Goal: Navigation & Orientation: Find specific page/section

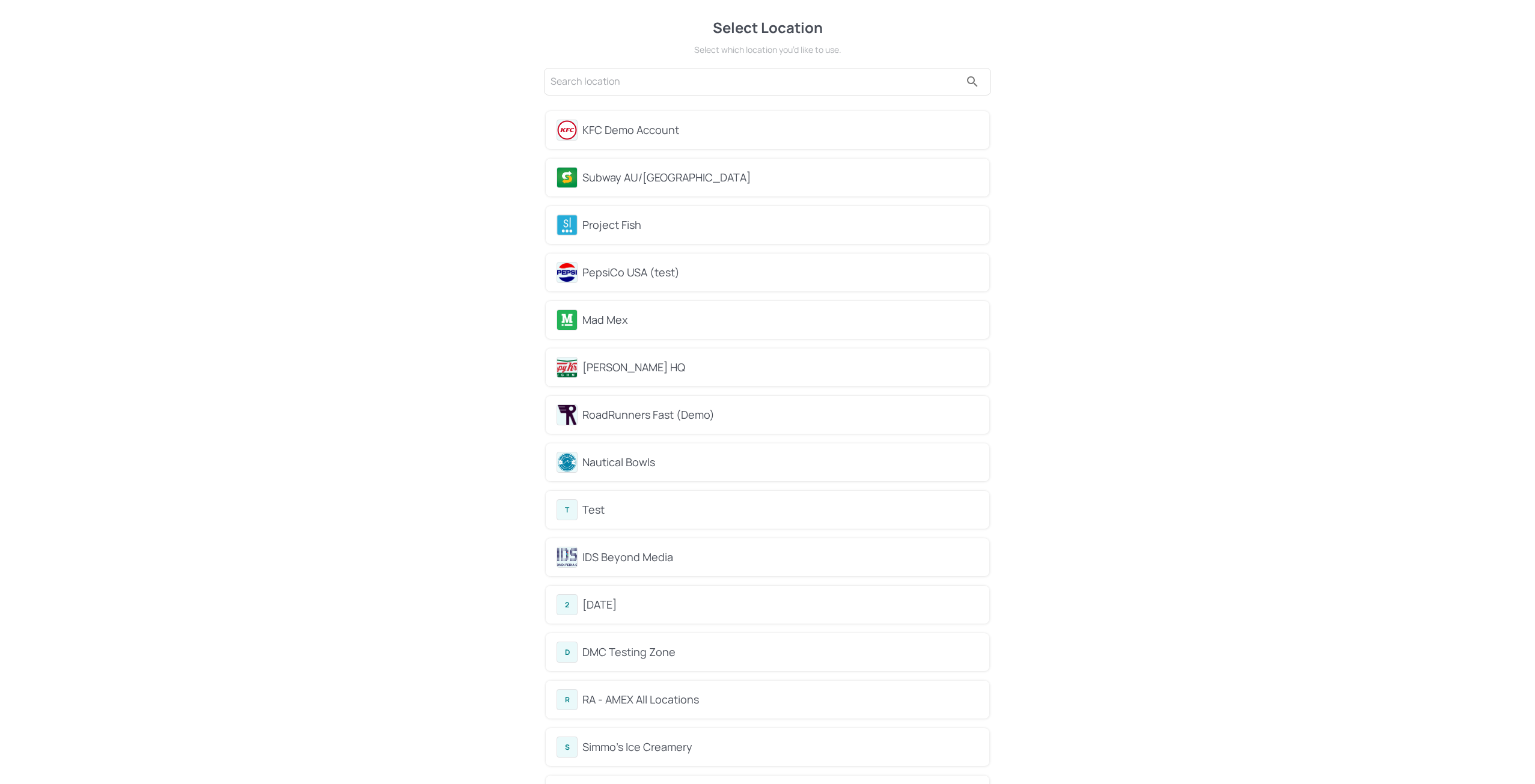
click at [625, 138] on div "KFC Demo Account" at bounding box center [780, 130] width 396 height 16
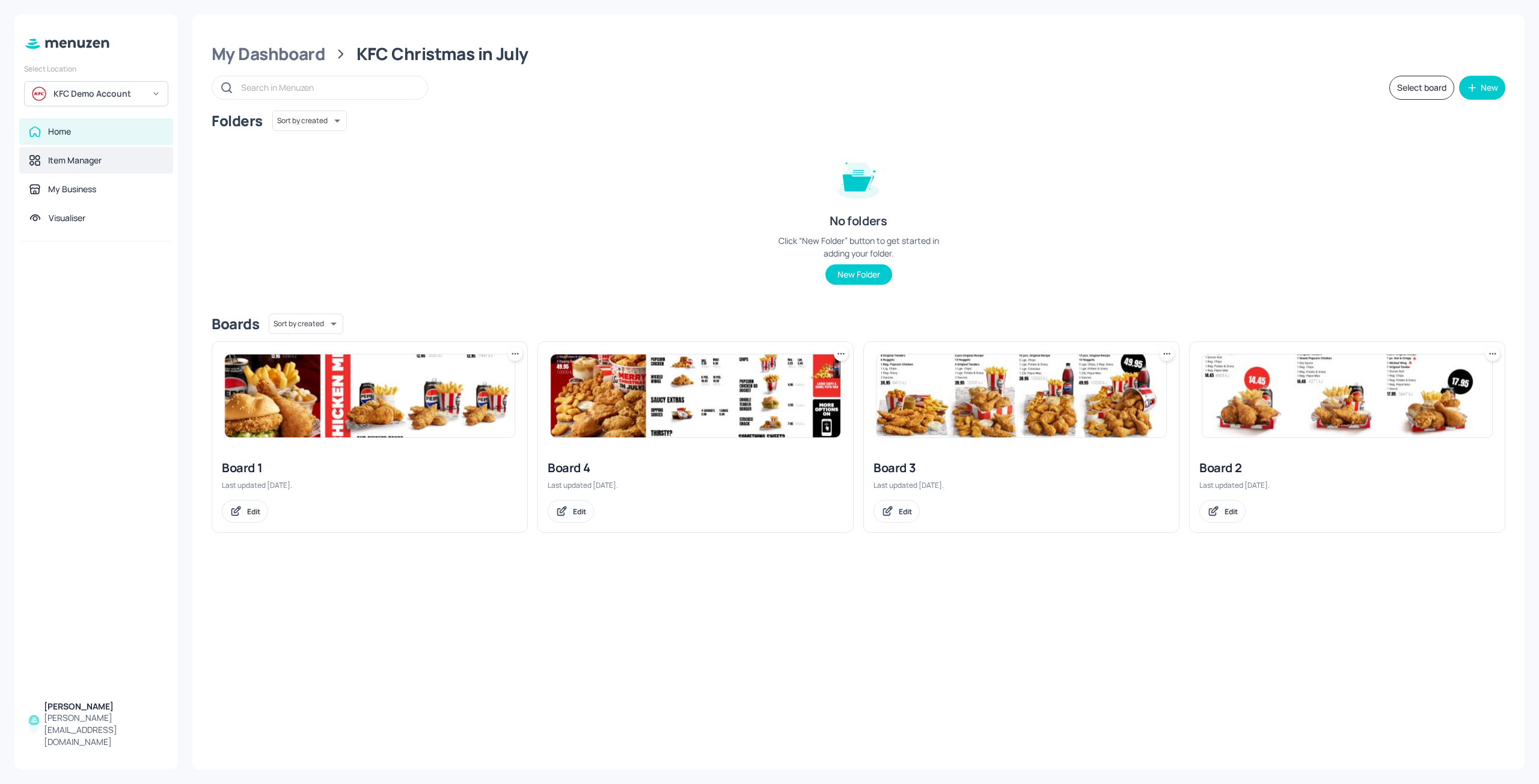
click at [118, 168] on div "Item Manager" at bounding box center [97, 160] width 154 height 26
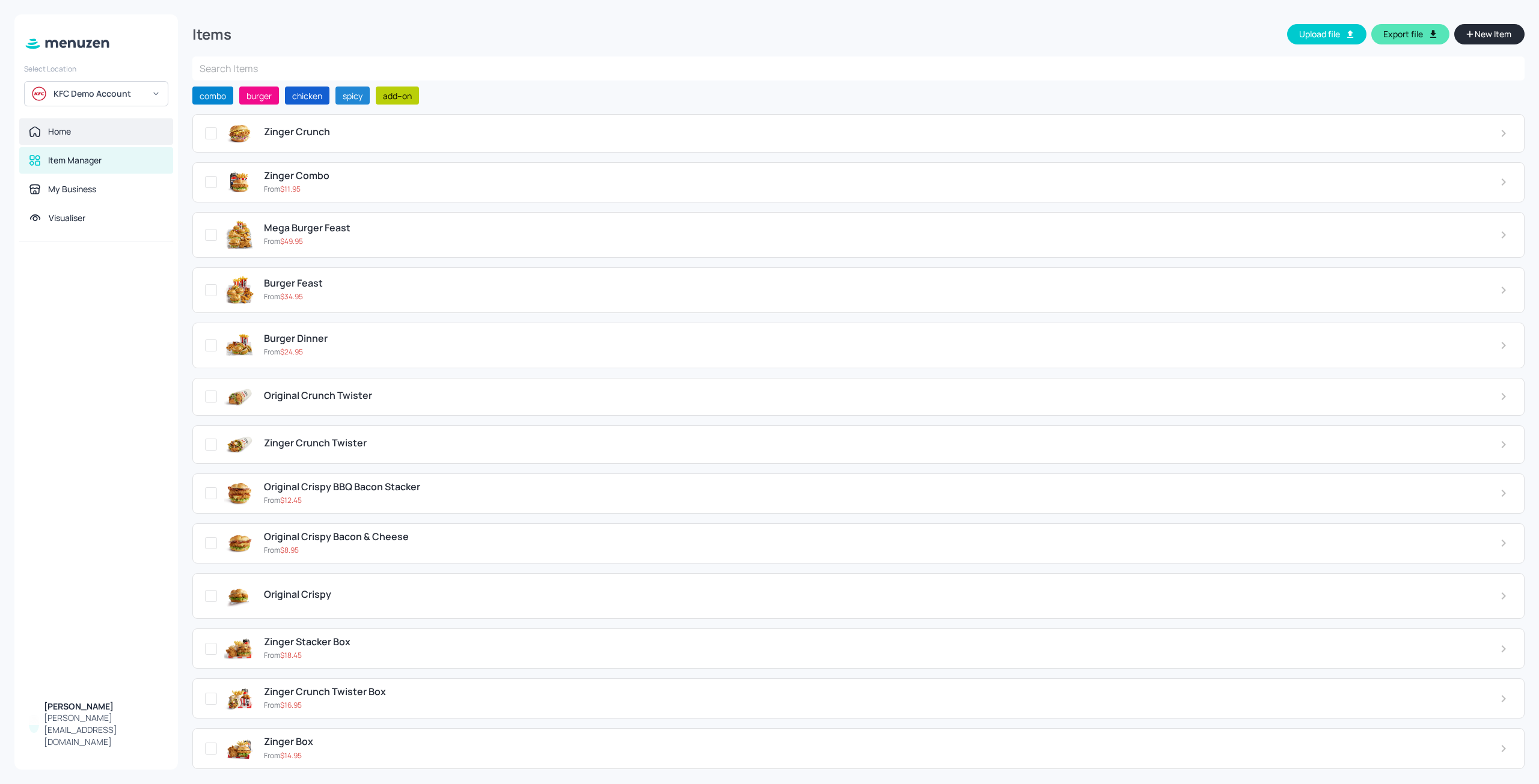
click at [110, 142] on div "Home" at bounding box center [97, 131] width 154 height 26
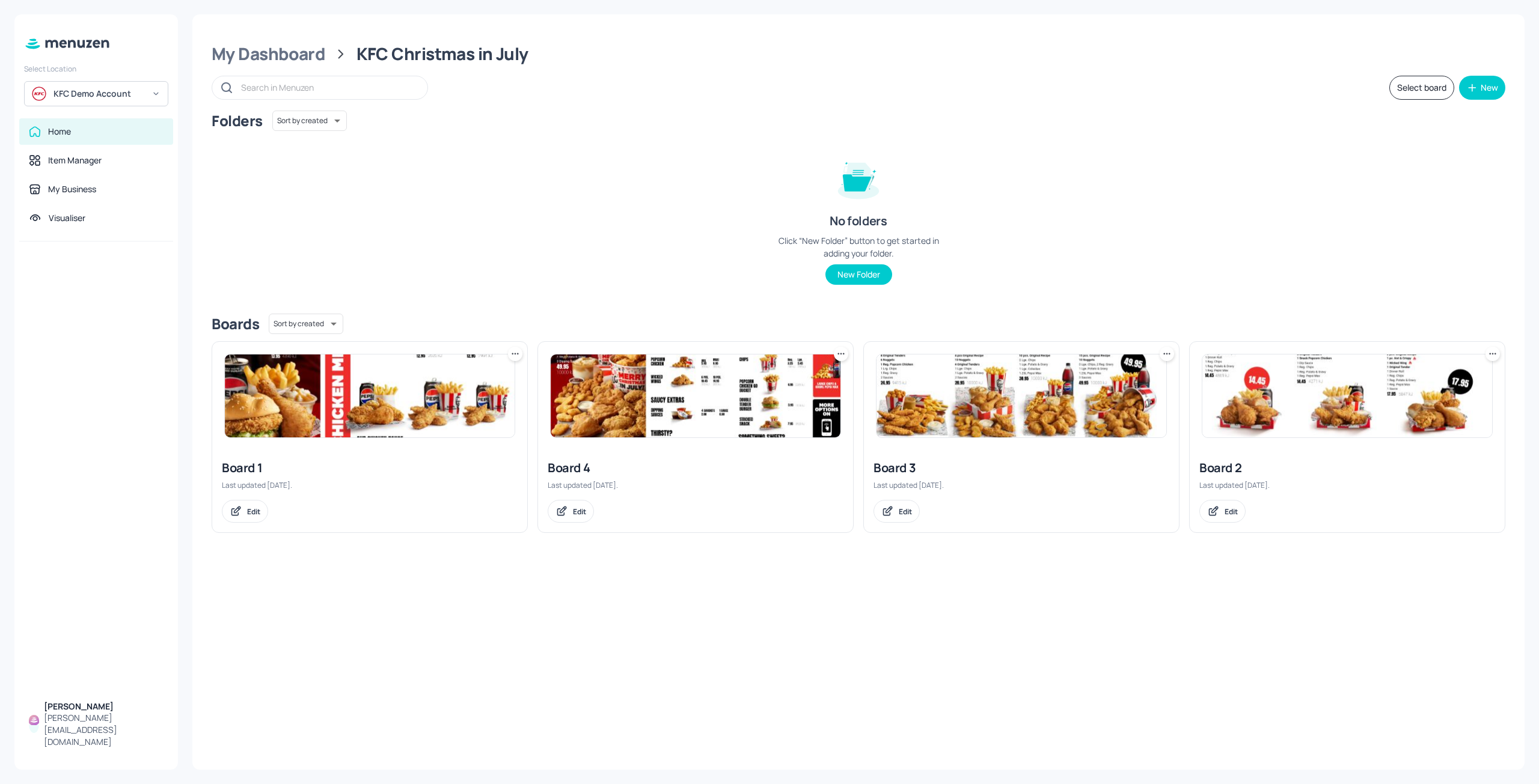
click at [232, 230] on div "Folders Sort by created id ​ No folders Click “New Folder” button to get starte…" at bounding box center [859, 207] width 1293 height 194
